Goal: Information Seeking & Learning: Compare options

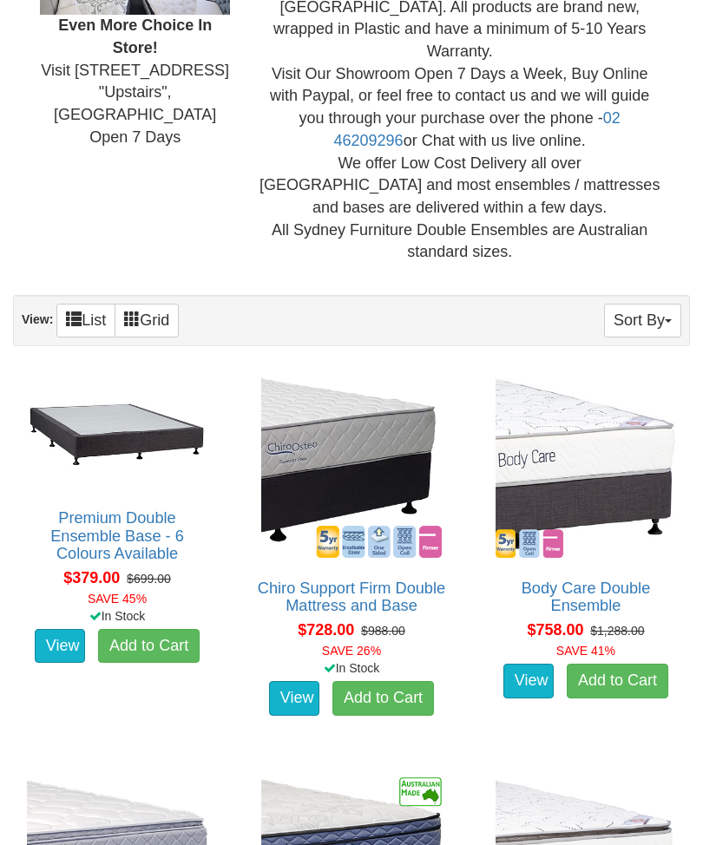
scroll to position [665, 0]
click at [669, 319] on span "button" at bounding box center [668, 320] width 7 height 3
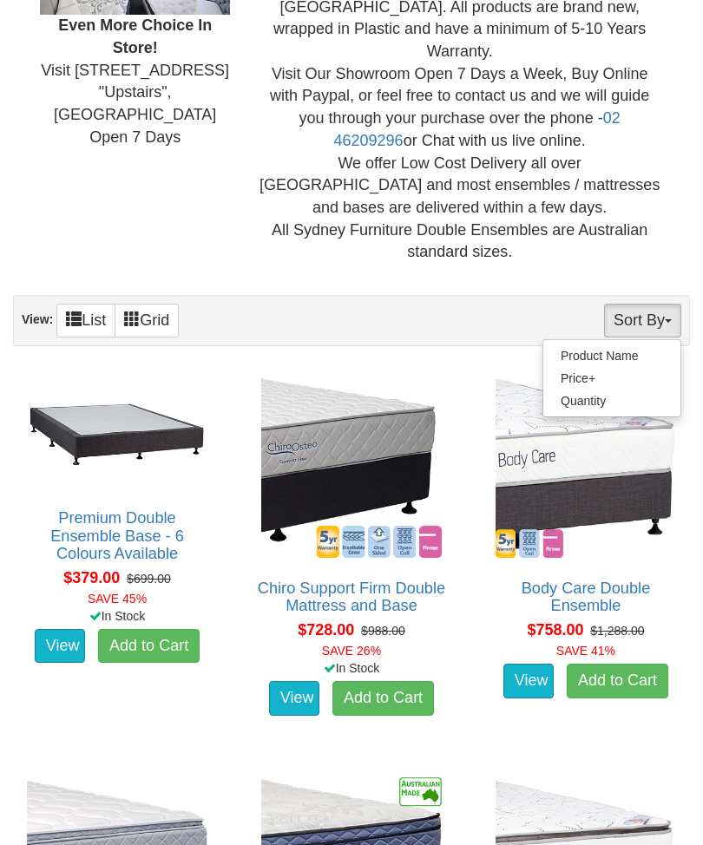
click at [590, 367] on link "Price+" at bounding box center [611, 378] width 137 height 23
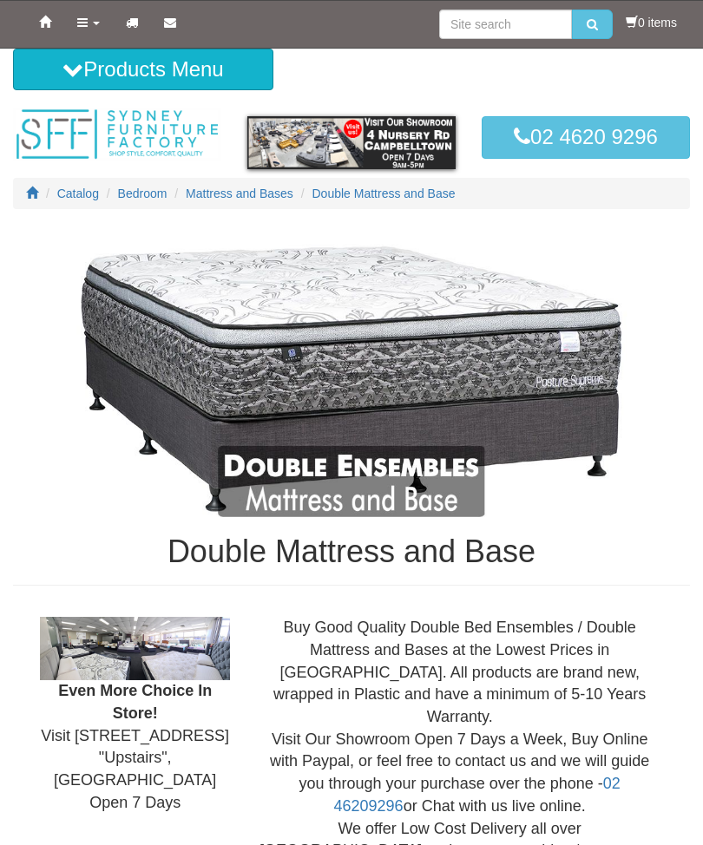
click at [394, 199] on span "Double Mattress and Base" at bounding box center [383, 194] width 143 height 14
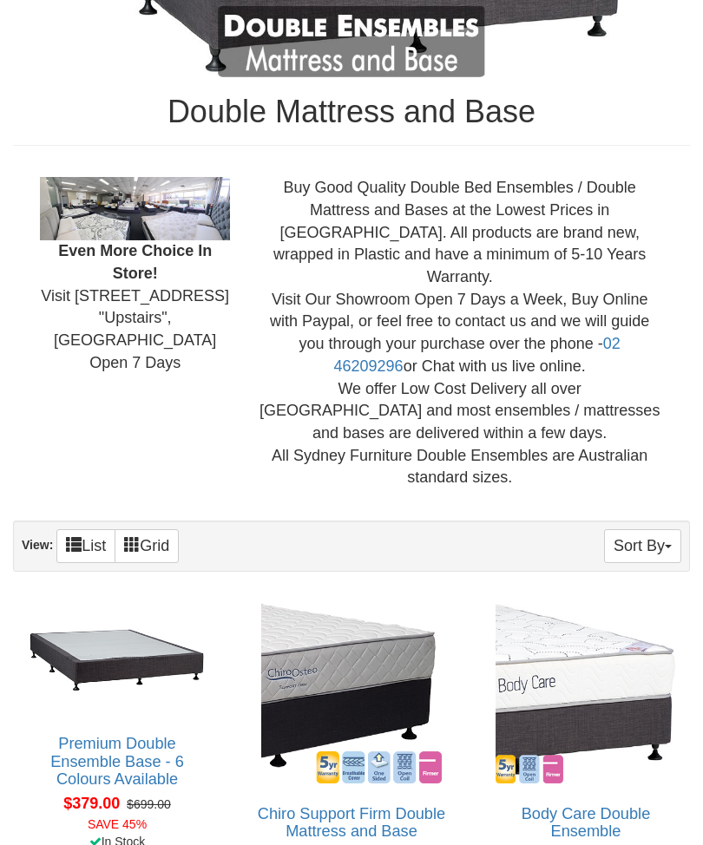
scroll to position [441, 0]
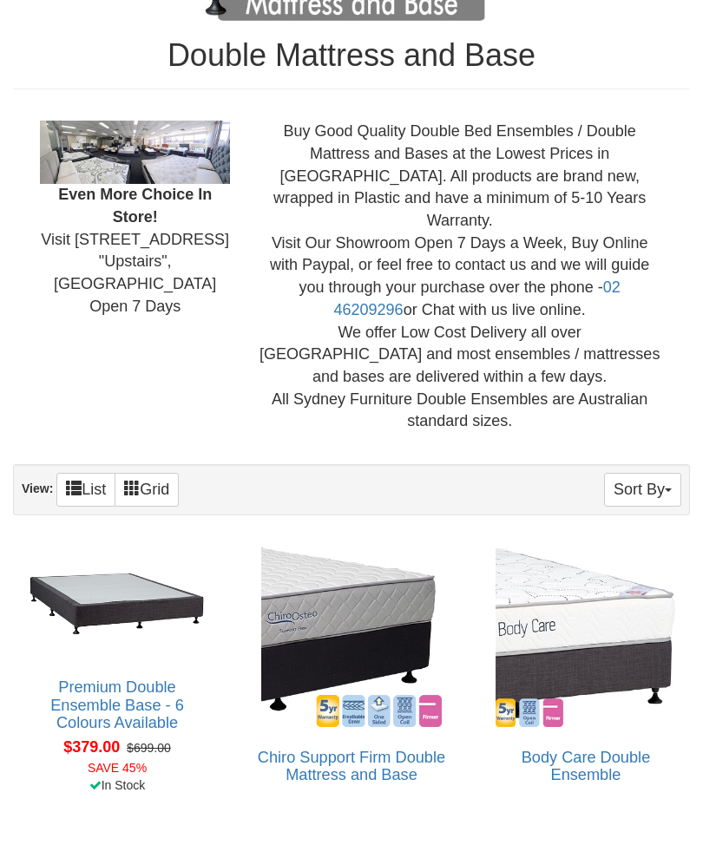
scroll to position [498, 0]
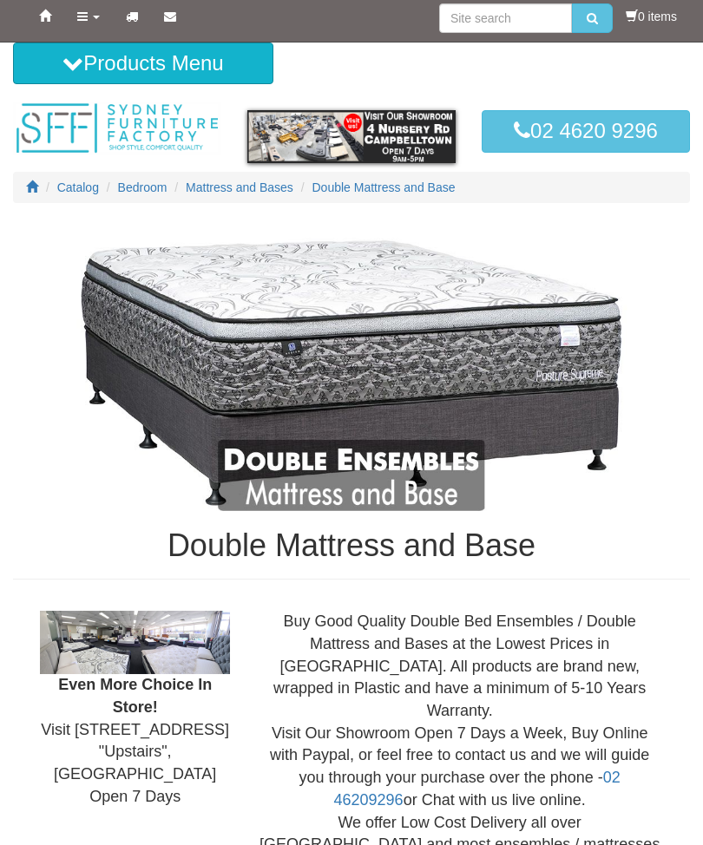
scroll to position [3, 0]
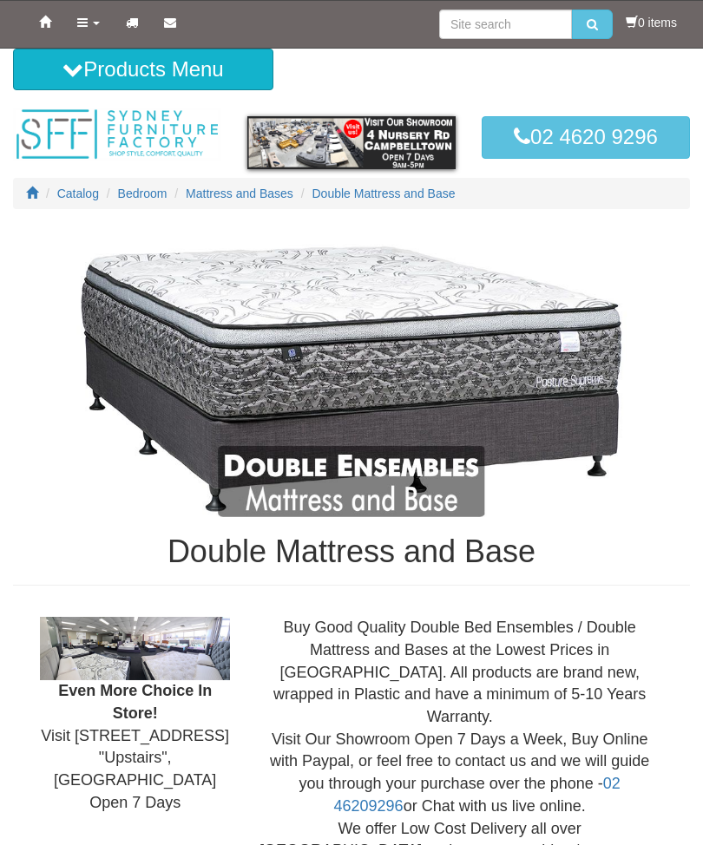
scroll to position [723, 0]
